Goal: Task Accomplishment & Management: Use online tool/utility

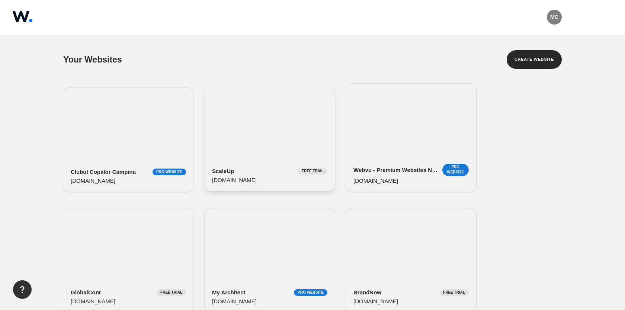
click at [277, 125] on div "ScaleUp Free Trial scaleup.webvu.com" at bounding box center [270, 139] width 130 height 104
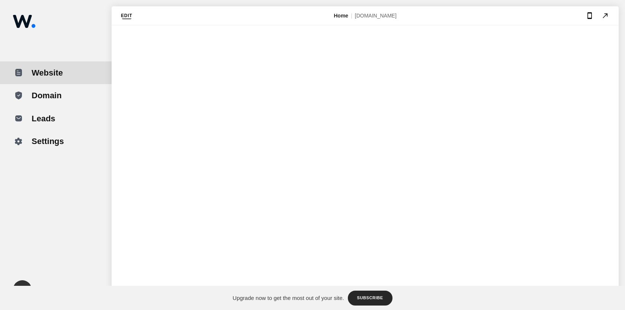
click at [122, 16] on button "Edit" at bounding box center [127, 15] width 12 height 9
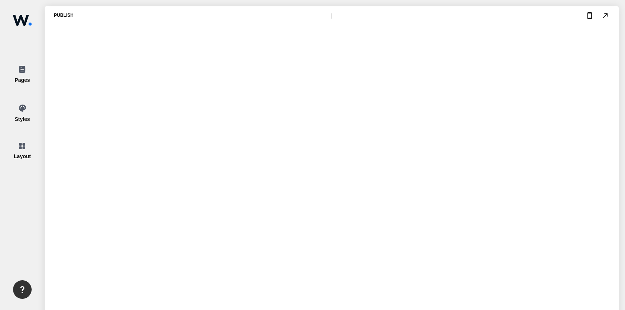
type input "3.2"
type input "0.2"
type input "0.6"
type input "0.2"
type input "1280"
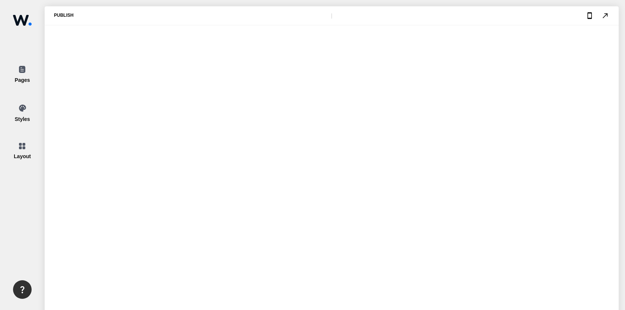
type input "4.2"
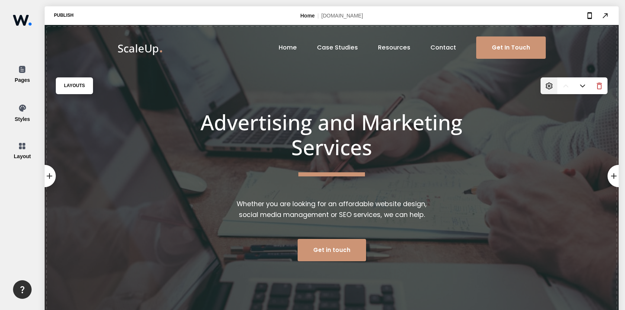
click at [548, 86] on img at bounding box center [549, 85] width 7 height 7
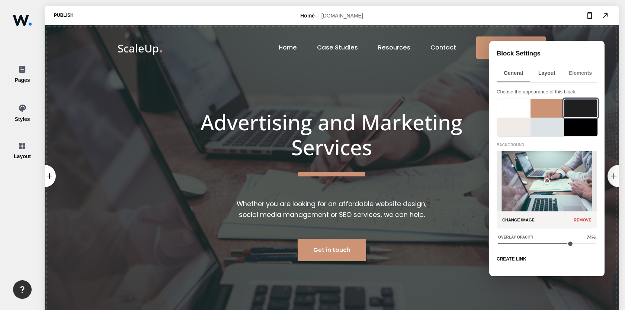
click at [548, 74] on div "Layout" at bounding box center [546, 72] width 33 height 17
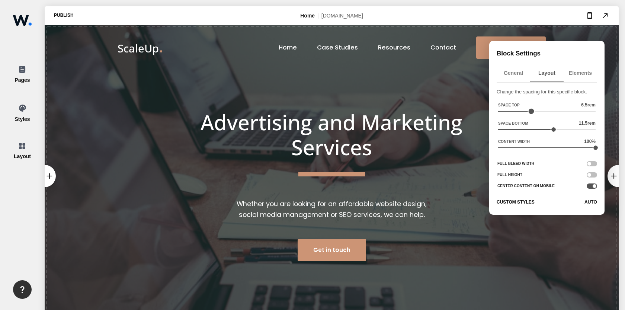
click at [530, 111] on div at bounding box center [531, 111] width 7 height 7
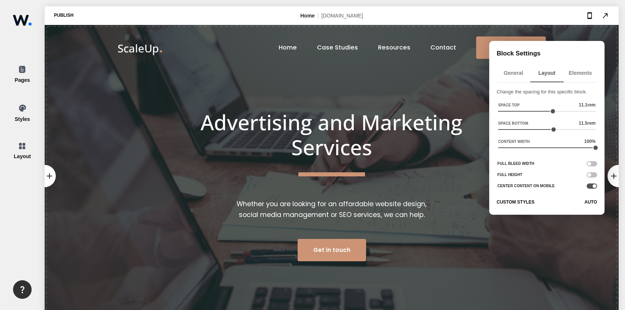
drag, startPoint x: 531, startPoint y: 110, endPoint x: 552, endPoint y: 122, distance: 23.6
click at [552, 121] on div "Space Top 11.1 rem Space Bottom 11.5 rem Content Width 100 %" at bounding box center [547, 127] width 100 height 51
type input "11"
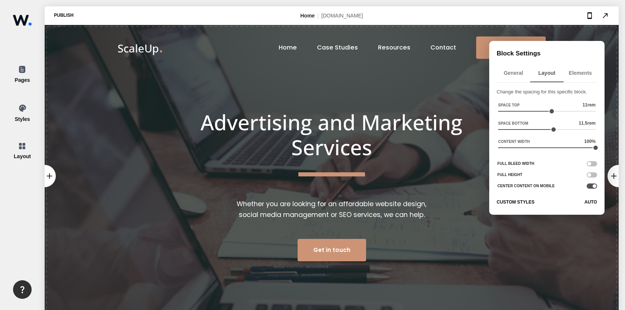
click at [460, 183] on div "add add add Layouts Advertising and Marketing Services Whether you are looking …" at bounding box center [332, 176] width 574 height 302
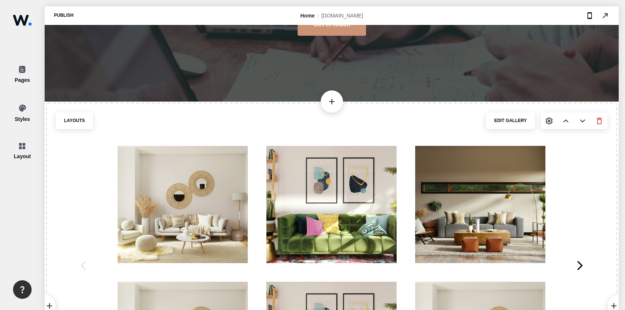
scroll to position [219, 0]
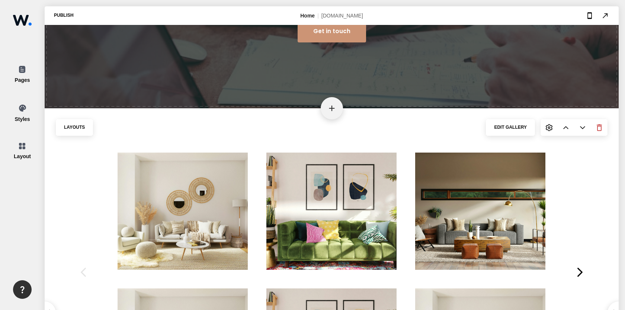
click at [337, 119] on div "add" at bounding box center [332, 108] width 22 height 22
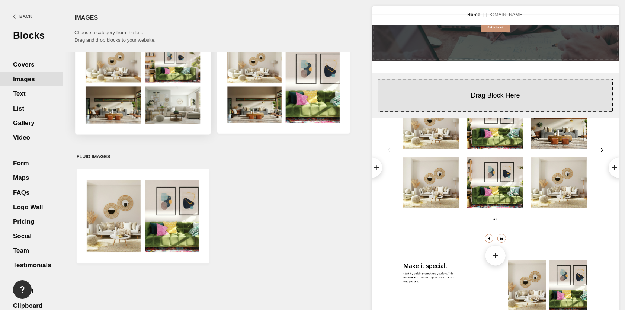
scroll to position [0, 0]
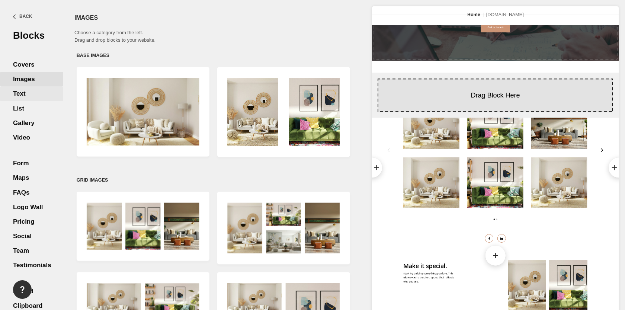
click at [39, 96] on div "Text" at bounding box center [31, 93] width 63 height 15
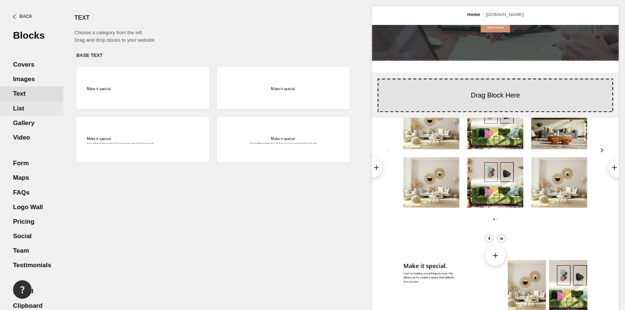
click at [30, 113] on div "List" at bounding box center [31, 108] width 63 height 15
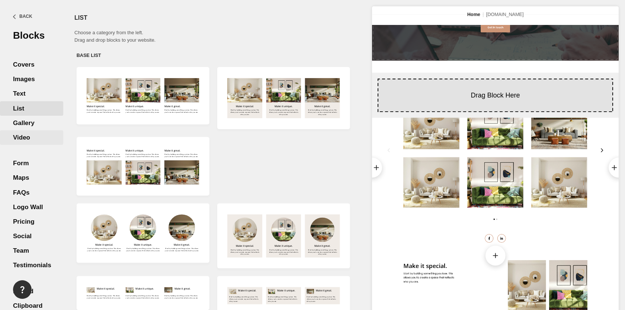
click at [36, 140] on div "Video" at bounding box center [31, 137] width 63 height 15
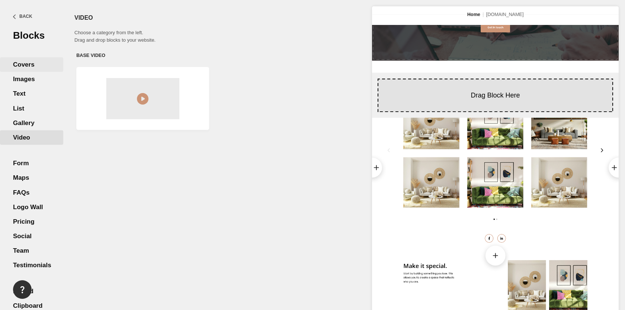
click at [29, 62] on div "Covers" at bounding box center [31, 64] width 63 height 15
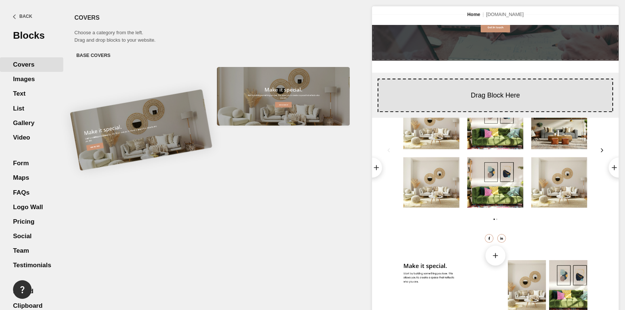
drag, startPoint x: 134, startPoint y: 97, endPoint x: 133, endPoint y: 129, distance: 31.6
click at [133, 0] on body "Visit this page from your laptop, desktop or tablet. Please use your device in …" at bounding box center [312, 0] width 625 height 0
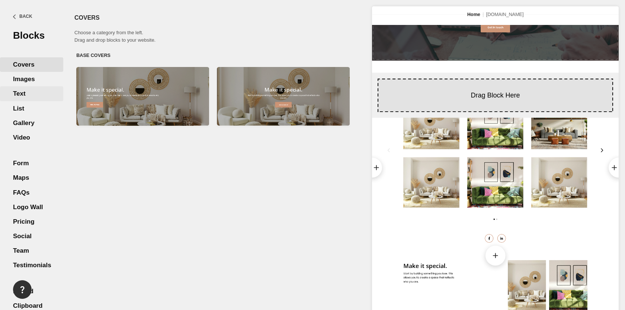
click at [38, 91] on div "Text" at bounding box center [31, 93] width 63 height 15
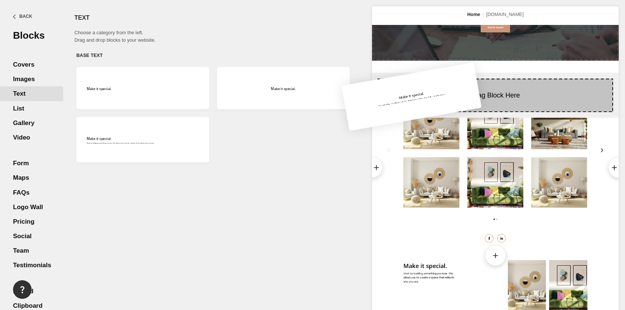
drag, startPoint x: 268, startPoint y: 149, endPoint x: 410, endPoint y: 102, distance: 149.4
click at [410, 0] on body "Visit this page from your laptop, desktop or tablet. Please use your device in …" at bounding box center [312, 0] width 625 height 0
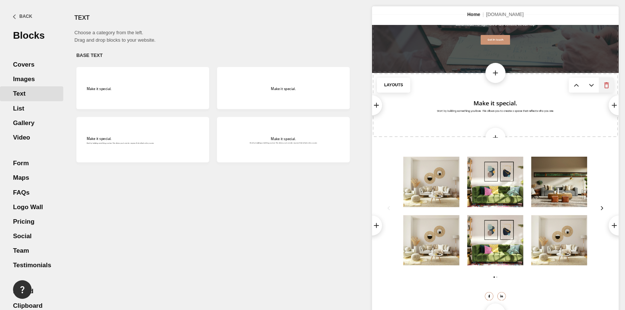
click at [607, 88] on img at bounding box center [606, 85] width 8 height 8
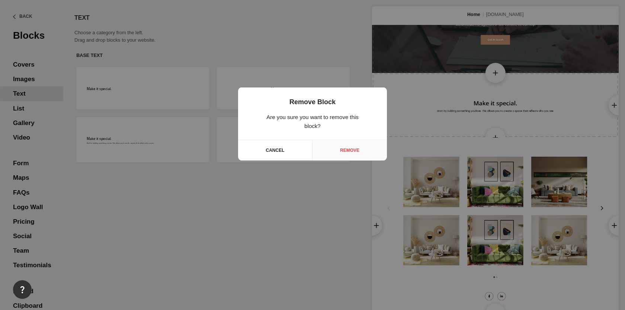
click at [351, 151] on span "Remove" at bounding box center [349, 149] width 19 height 5
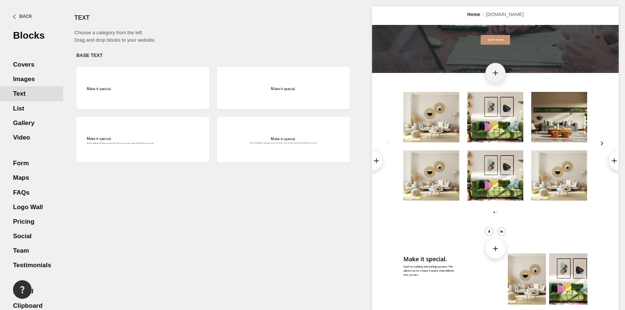
click at [495, 70] on span "add" at bounding box center [495, 72] width 9 height 9
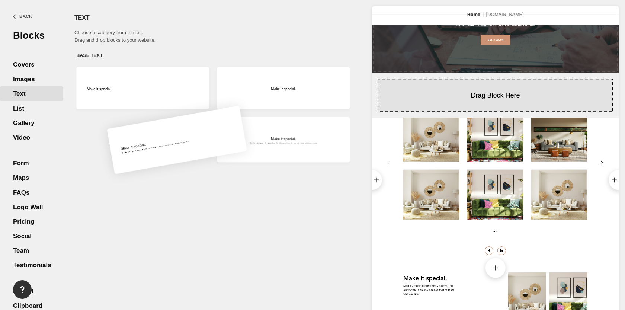
drag, startPoint x: 127, startPoint y: 140, endPoint x: 134, endPoint y: 141, distance: 6.5
click at [134, 141] on div "Make it special. Start by building something you love. This allows you to creat…" at bounding box center [143, 140] width 140 height 68
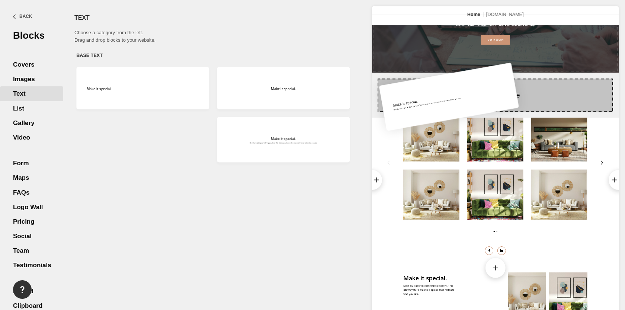
drag, startPoint x: 154, startPoint y: 142, endPoint x: 461, endPoint y: 99, distance: 310.2
click at [461, 0] on body "Visit this page from your laptop, desktop or tablet. Please use your device in …" at bounding box center [312, 0] width 625 height 0
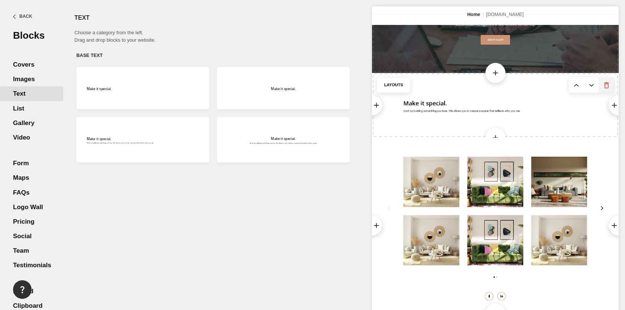
click at [610, 86] on img at bounding box center [606, 85] width 8 height 8
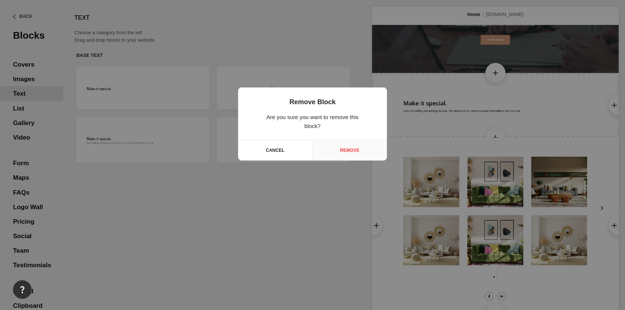
click at [348, 145] on div "Remove" at bounding box center [349, 150] width 74 height 20
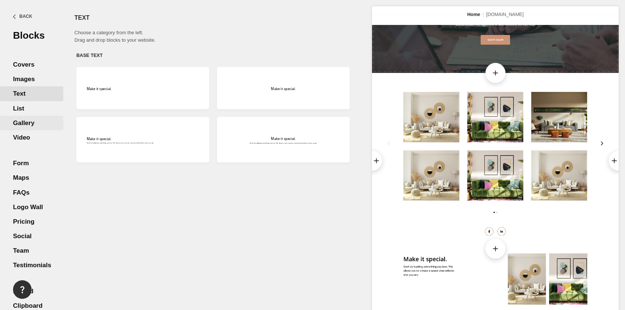
click at [33, 124] on div "Gallery" at bounding box center [31, 122] width 63 height 15
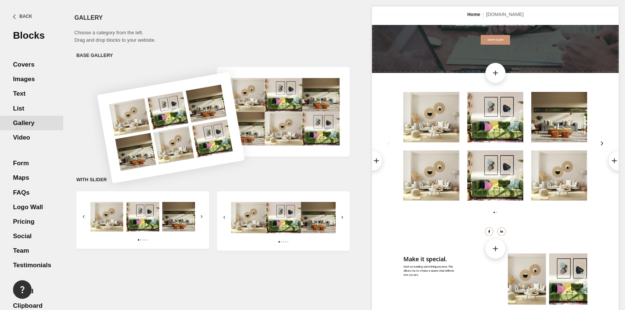
drag, startPoint x: 157, startPoint y: 121, endPoint x: 183, endPoint y: 150, distance: 38.7
click at [183, 150] on div at bounding box center [142, 111] width 133 height 89
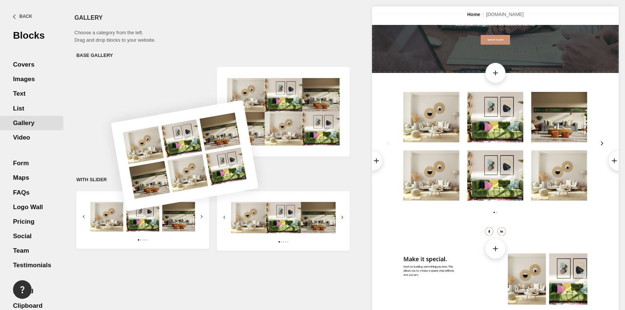
drag, startPoint x: 146, startPoint y: 110, endPoint x: 189, endPoint y: 162, distance: 67.3
click at [189, 0] on body "Visit this page from your laptop, desktop or tablet. Please use your device in …" at bounding box center [312, 0] width 625 height 0
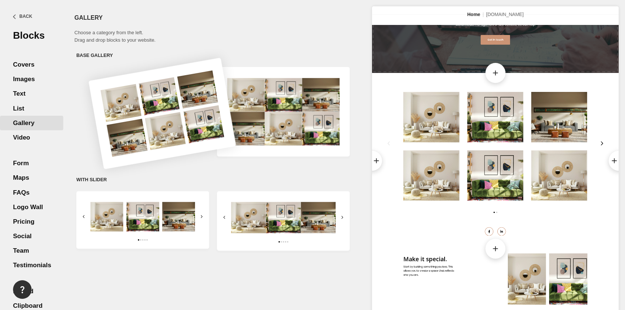
drag, startPoint x: 158, startPoint y: 109, endPoint x: 184, endPoint y: 114, distance: 26.4
click at [184, 114] on div at bounding box center [143, 112] width 148 height 112
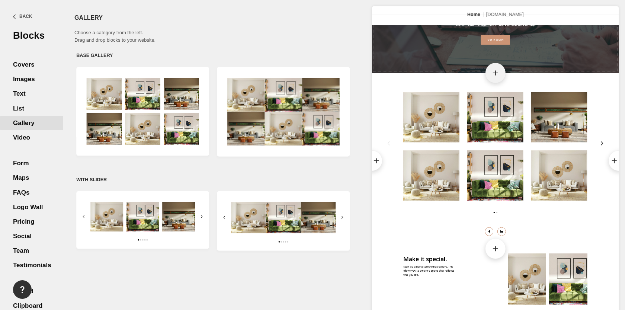
click at [500, 76] on div "add" at bounding box center [495, 73] width 20 height 20
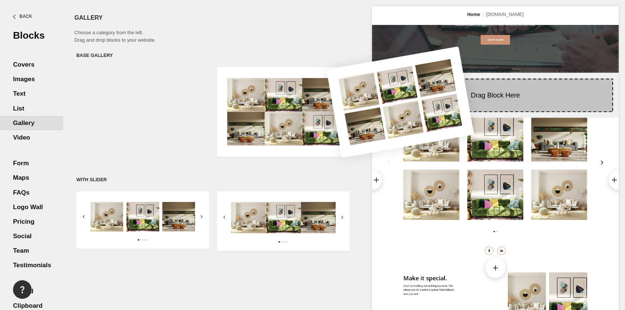
drag, startPoint x: 163, startPoint y: 106, endPoint x: 420, endPoint y: 96, distance: 257.6
click at [420, 0] on body "Visit this page from your laptop, desktop or tablet. Please use your device in …" at bounding box center [312, 0] width 625 height 0
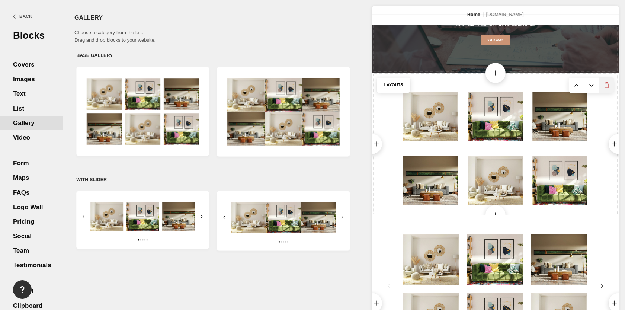
click at [607, 87] on img at bounding box center [606, 85] width 8 height 8
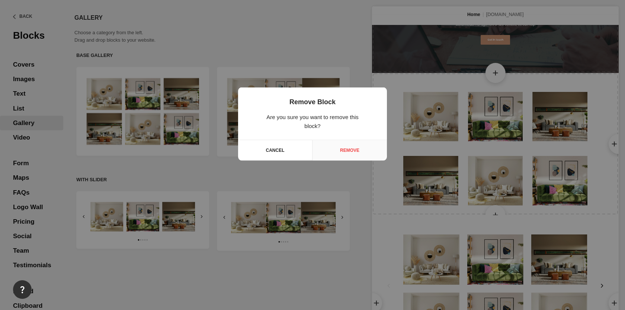
click at [353, 151] on span "Remove" at bounding box center [349, 149] width 19 height 5
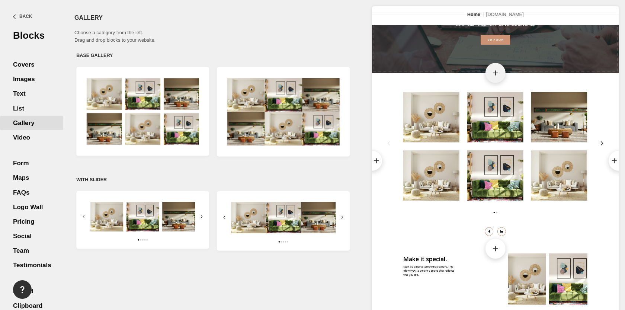
click at [490, 74] on div "add" at bounding box center [495, 73] width 20 height 20
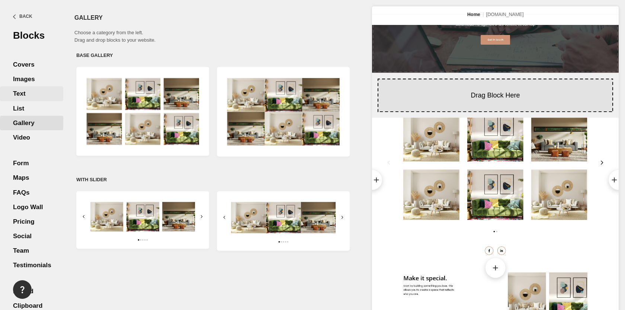
click at [36, 98] on div "Text" at bounding box center [31, 93] width 63 height 15
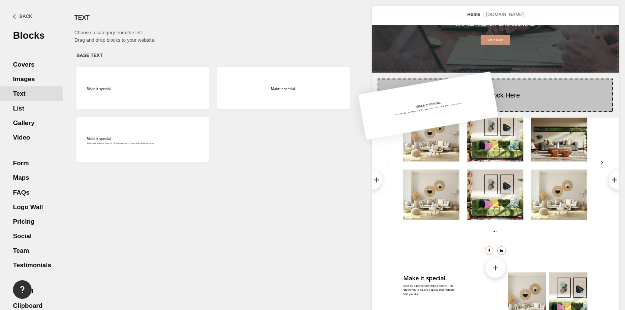
drag, startPoint x: 277, startPoint y: 151, endPoint x: 440, endPoint y: 109, distance: 168.1
click at [440, 0] on body "Visit this page from your laptop, desktop or tablet. Please use your device in …" at bounding box center [312, 0] width 625 height 0
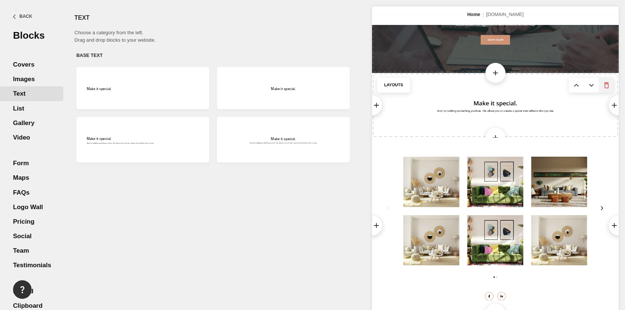
click at [606, 86] on img at bounding box center [606, 85] width 8 height 8
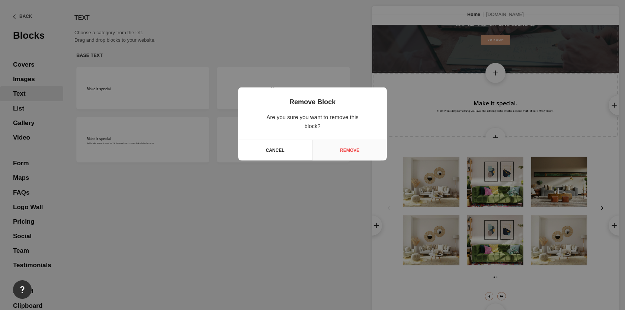
click at [357, 148] on span "Remove" at bounding box center [349, 149] width 19 height 5
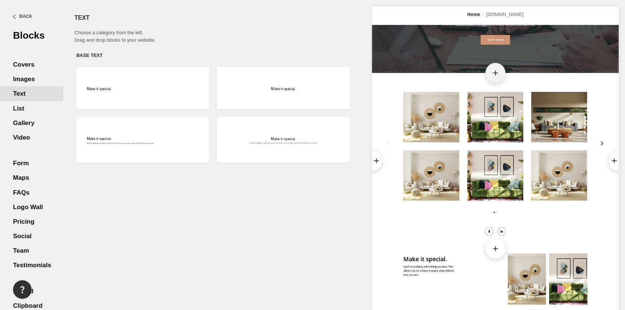
click at [495, 80] on div "add" at bounding box center [495, 73] width 20 height 20
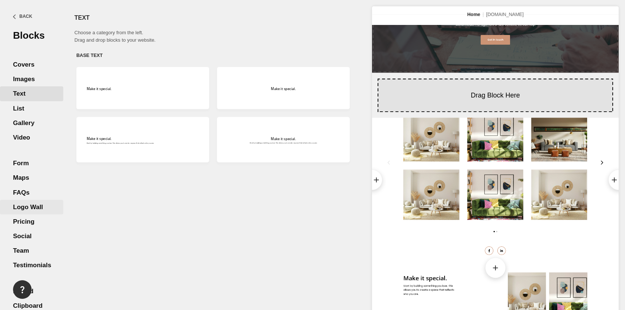
click at [22, 200] on div "Logo Wall" at bounding box center [31, 206] width 63 height 15
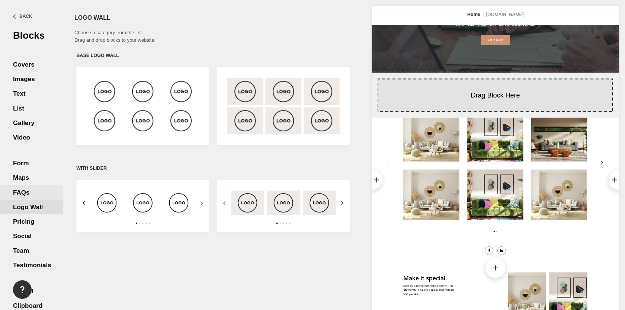
click at [29, 192] on div "FAQs" at bounding box center [31, 192] width 63 height 15
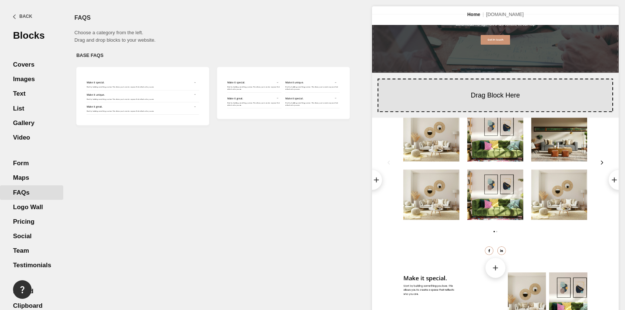
click at [28, 198] on div "FAQs" at bounding box center [31, 192] width 63 height 15
click at [23, 211] on div "Logo Wall" at bounding box center [31, 206] width 63 height 15
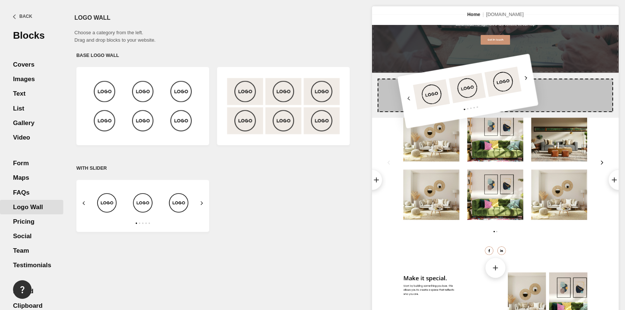
drag, startPoint x: 274, startPoint y: 211, endPoint x: 459, endPoint y: 96, distance: 217.7
click at [459, 0] on body "Visit this page from your laptop, desktop or tablet. Please use your device in …" at bounding box center [312, 0] width 625 height 0
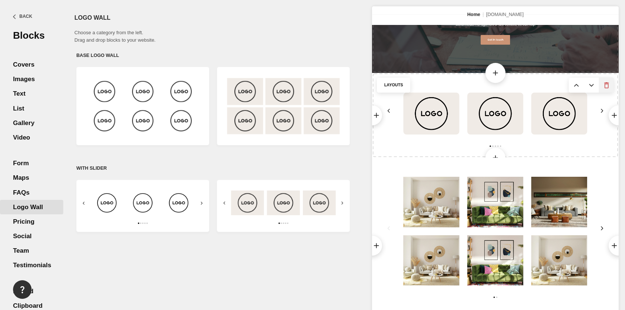
click at [608, 85] on img at bounding box center [606, 85] width 8 height 8
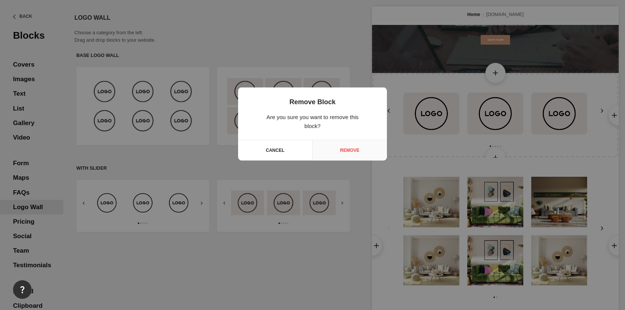
click at [360, 154] on div "Remove" at bounding box center [349, 150] width 74 height 20
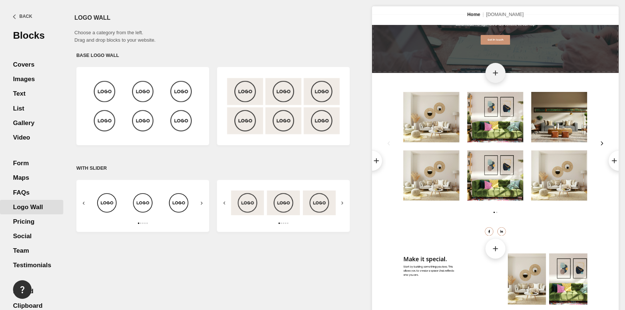
click at [495, 78] on div "add" at bounding box center [495, 73] width 20 height 20
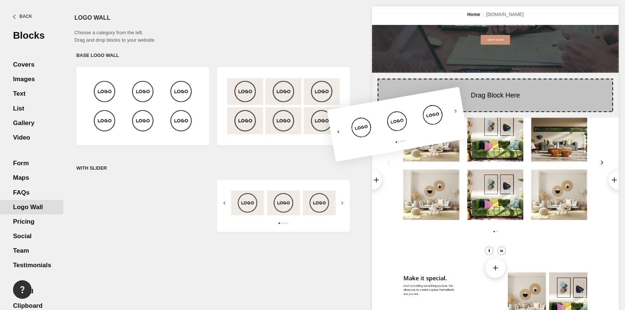
drag, startPoint x: 156, startPoint y: 197, endPoint x: 443, endPoint y: 99, distance: 303.1
click at [443, 0] on body "Visit this page from your laptop, desktop or tablet. Please use your device in …" at bounding box center [312, 0] width 625 height 0
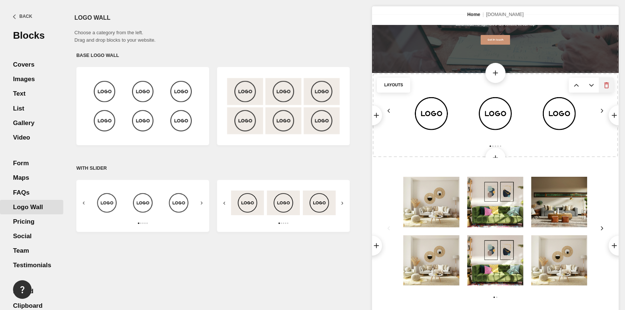
click at [602, 84] on img at bounding box center [606, 85] width 8 height 8
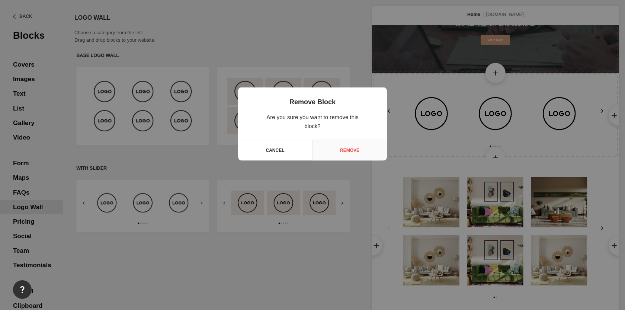
click at [367, 154] on div "Remove" at bounding box center [349, 150] width 74 height 20
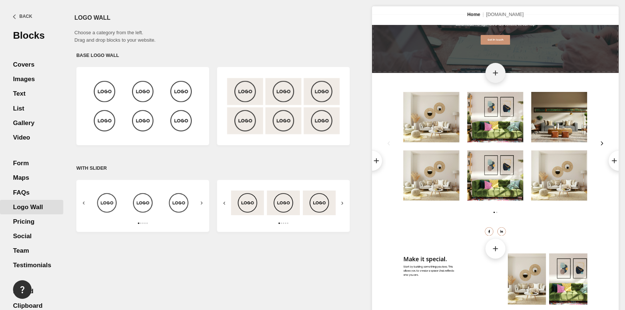
click at [487, 76] on div "add" at bounding box center [495, 73] width 20 height 20
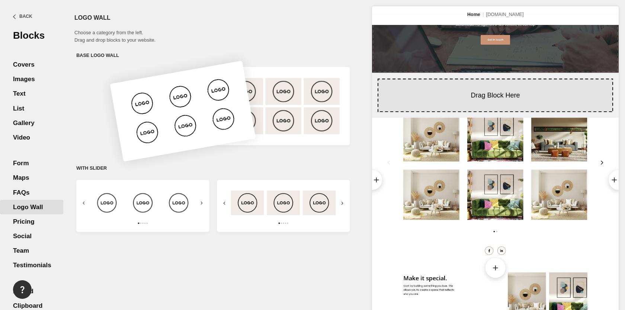
drag, startPoint x: 116, startPoint y: 110, endPoint x: 132, endPoint y: 128, distance: 24.5
click at [132, 128] on div at bounding box center [143, 106] width 146 height 101
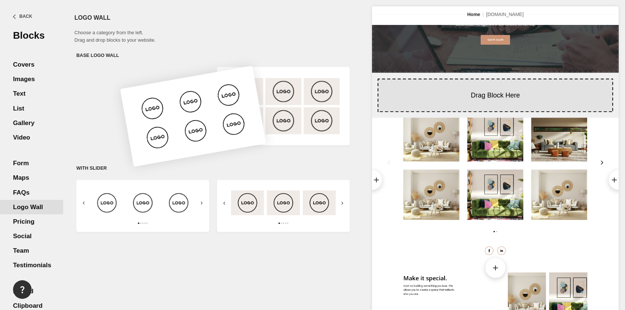
drag, startPoint x: 140, startPoint y: 117, endPoint x: 192, endPoint y: 127, distance: 52.4
click at [191, 127] on div at bounding box center [143, 106] width 146 height 101
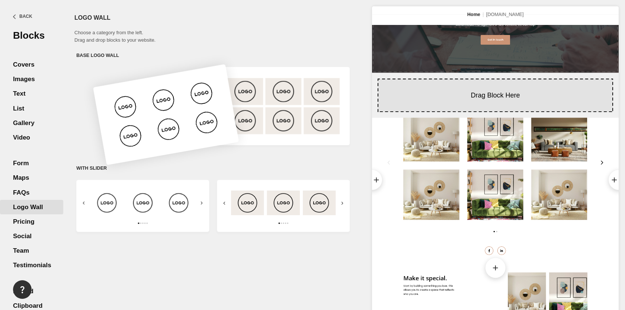
drag, startPoint x: 147, startPoint y: 109, endPoint x: 161, endPoint y: 117, distance: 15.6
click at [161, 117] on div at bounding box center [143, 106] width 146 height 101
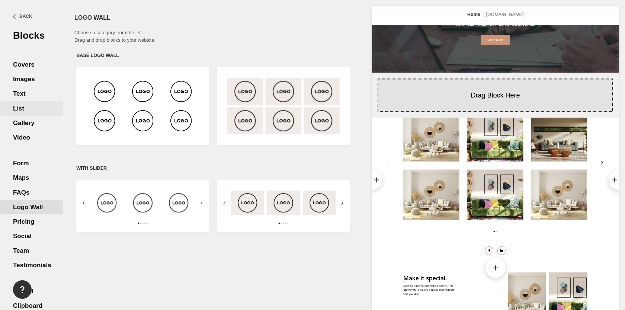
click at [32, 112] on div "List" at bounding box center [31, 108] width 63 height 15
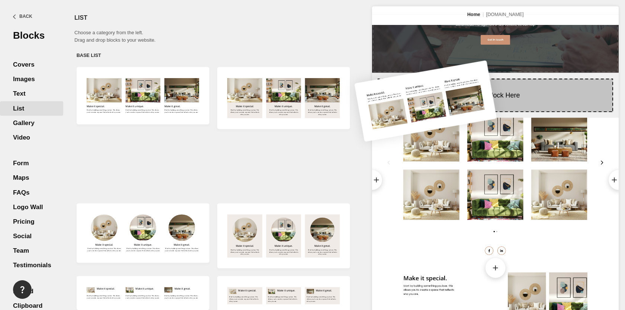
drag, startPoint x: 155, startPoint y: 171, endPoint x: 439, endPoint y: 105, distance: 290.9
click at [439, 0] on body "Visit this page from your laptop, desktop or tablet. Please use your device in …" at bounding box center [312, 0] width 625 height 0
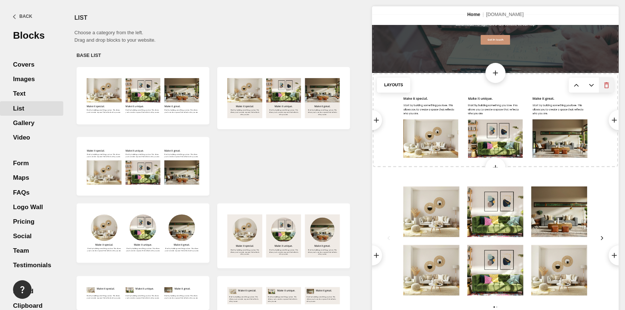
click at [606, 89] on img at bounding box center [606, 85] width 8 height 8
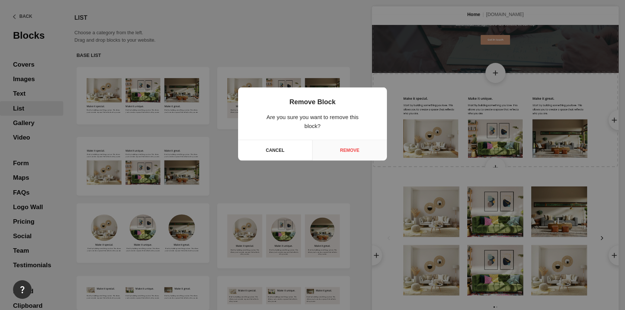
click at [372, 145] on div "Remove" at bounding box center [349, 150] width 74 height 20
